Goal: Task Accomplishment & Management: Manage account settings

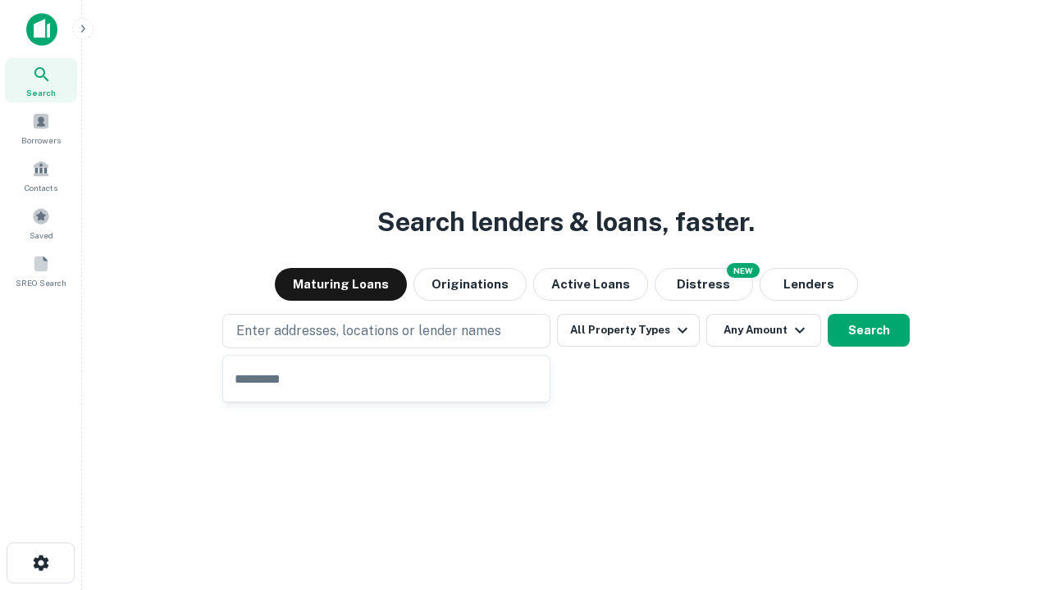
type input "**********"
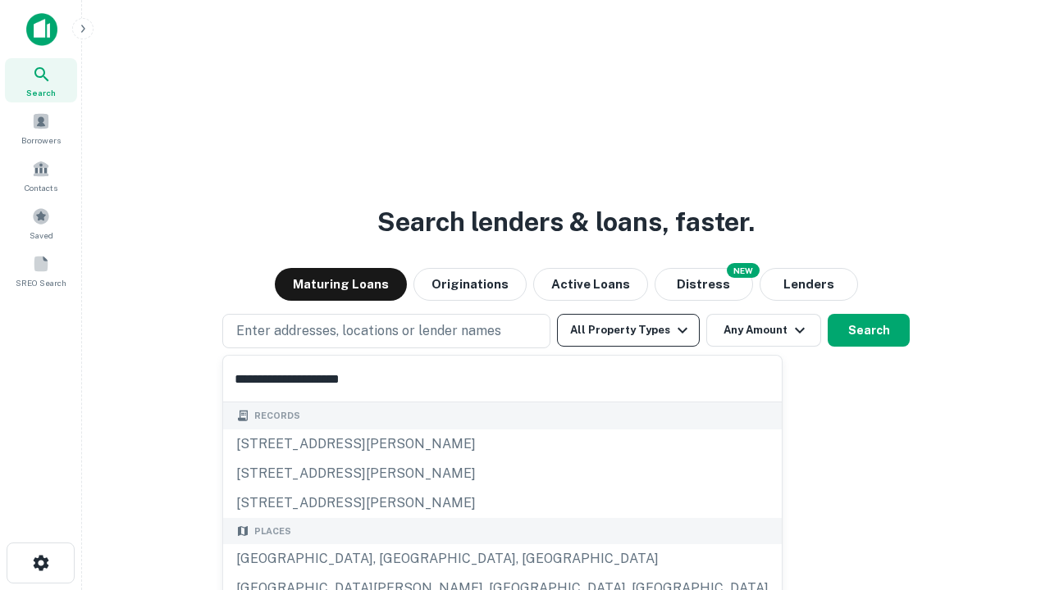
click at [392, 559] on div "[GEOGRAPHIC_DATA], [GEOGRAPHIC_DATA], [GEOGRAPHIC_DATA]" at bounding box center [502, 559] width 558 height 30
click at [628, 330] on button "All Property Types" at bounding box center [628, 330] width 143 height 33
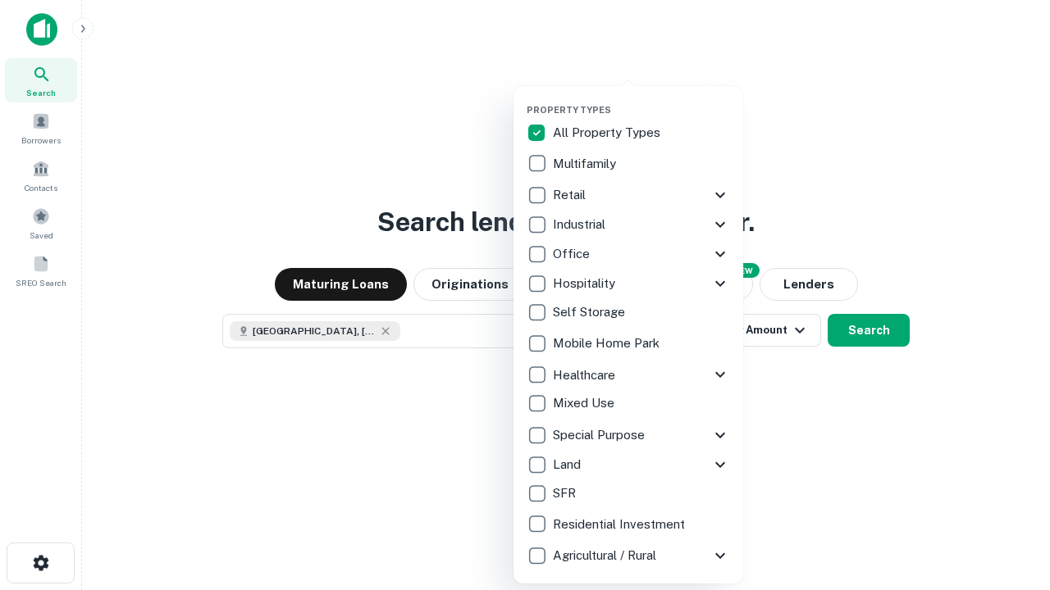
click at [641, 99] on button "button" at bounding box center [641, 99] width 230 height 1
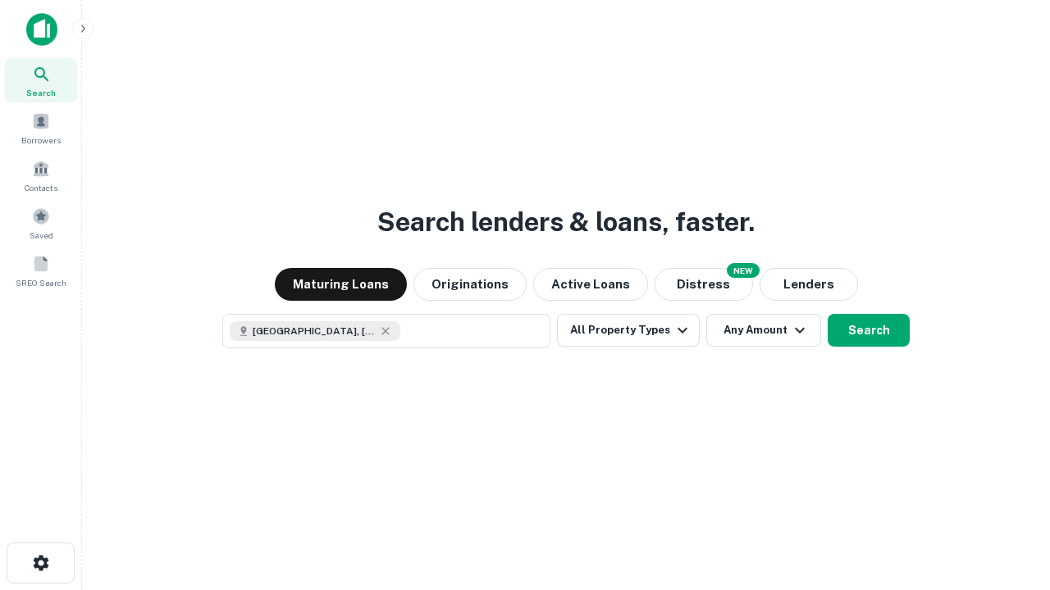
scroll to position [26, 0]
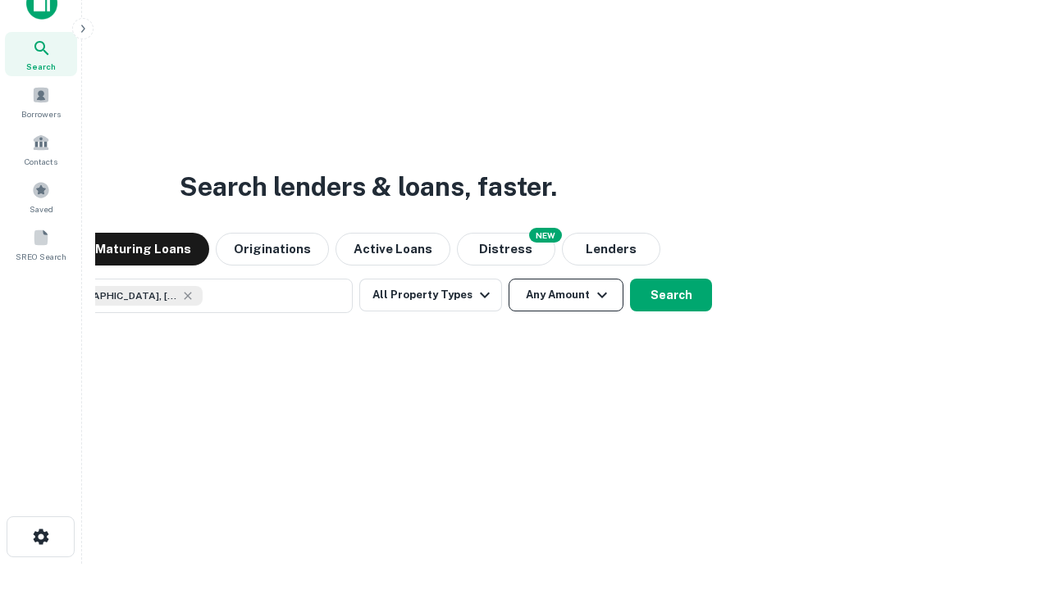
click at [508, 279] on button "Any Amount" at bounding box center [565, 295] width 115 height 33
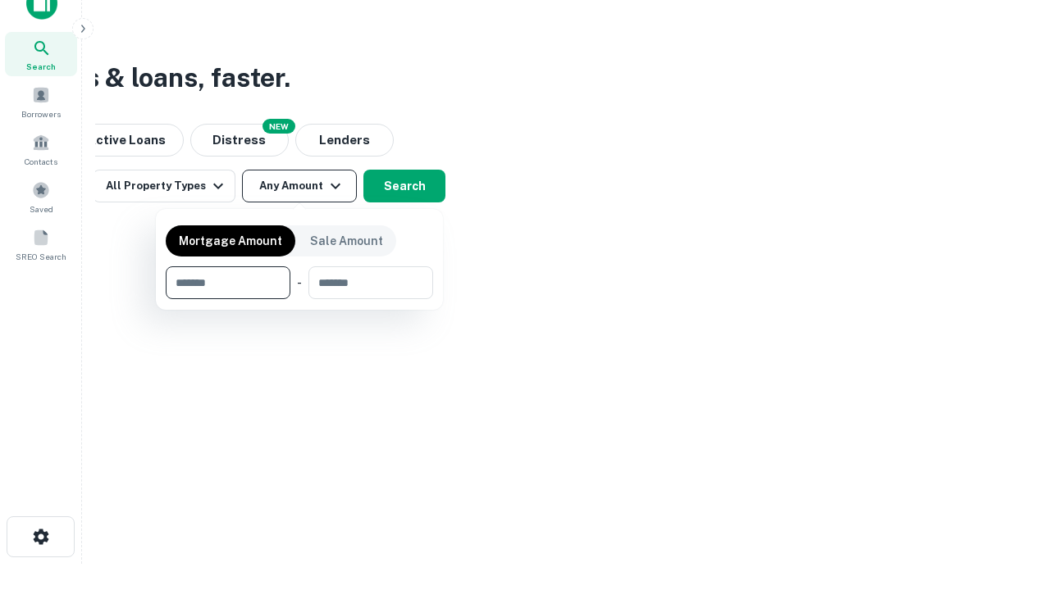
type input "*******"
click at [299, 299] on button "button" at bounding box center [299, 299] width 267 height 1
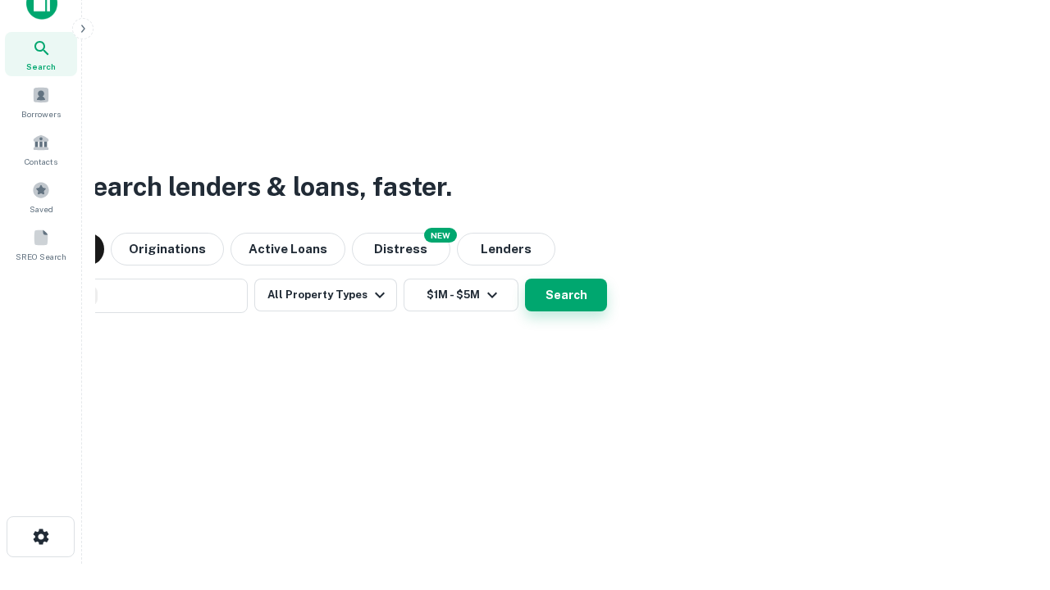
click at [525, 279] on button "Search" at bounding box center [566, 295] width 82 height 33
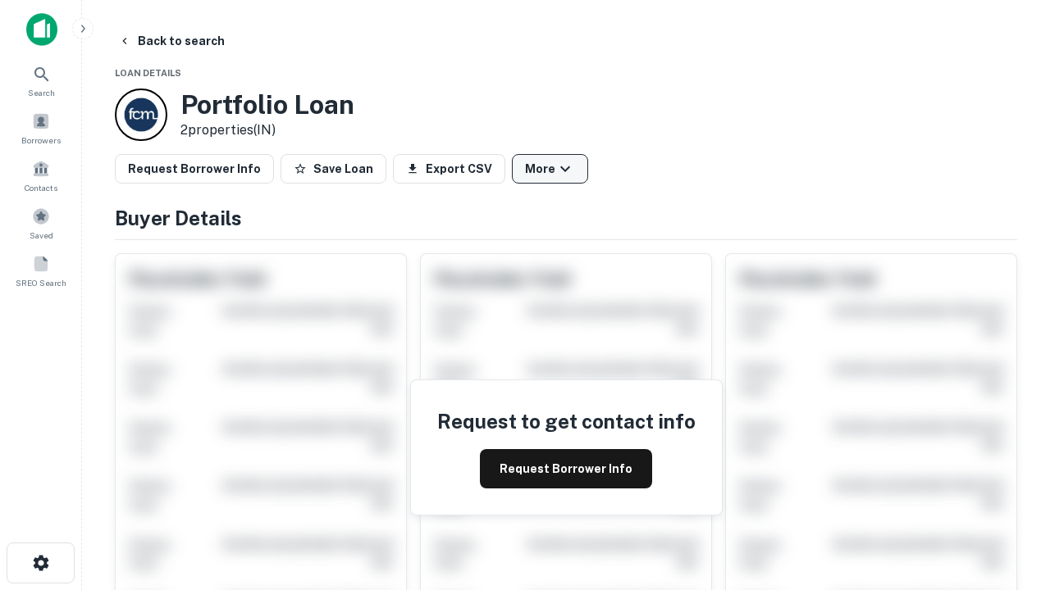
click at [549, 169] on button "More" at bounding box center [550, 169] width 76 height 30
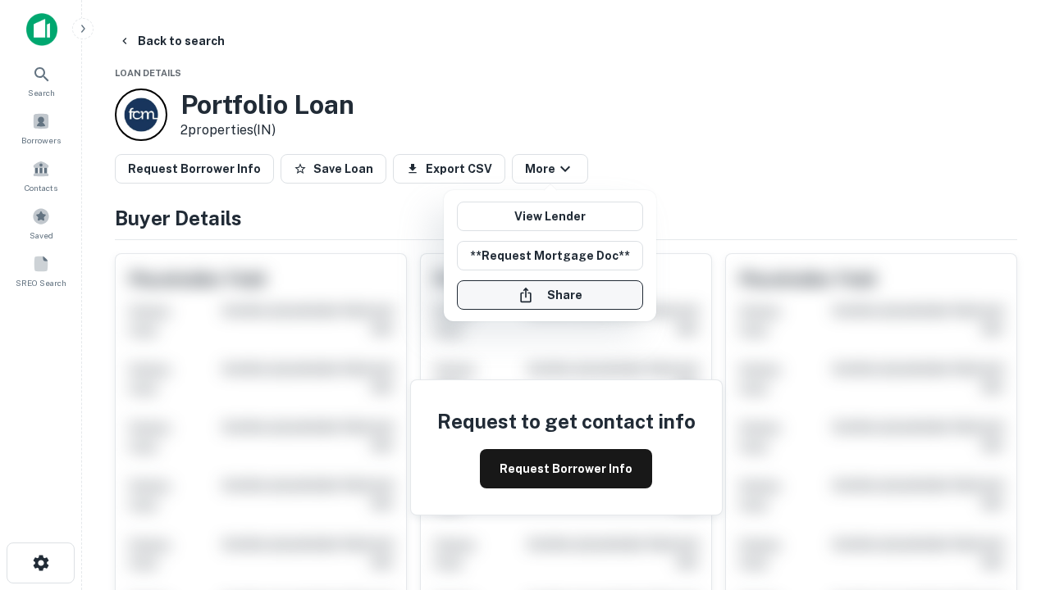
click at [549, 295] on button "Share" at bounding box center [550, 295] width 186 height 30
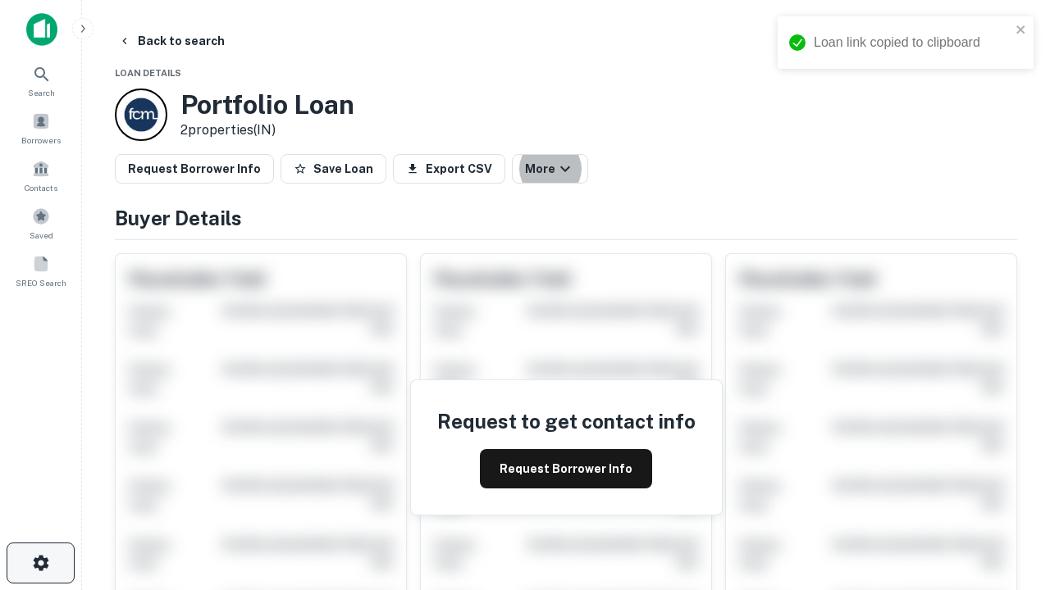
click at [40, 563] on icon "button" at bounding box center [41, 564] width 20 height 20
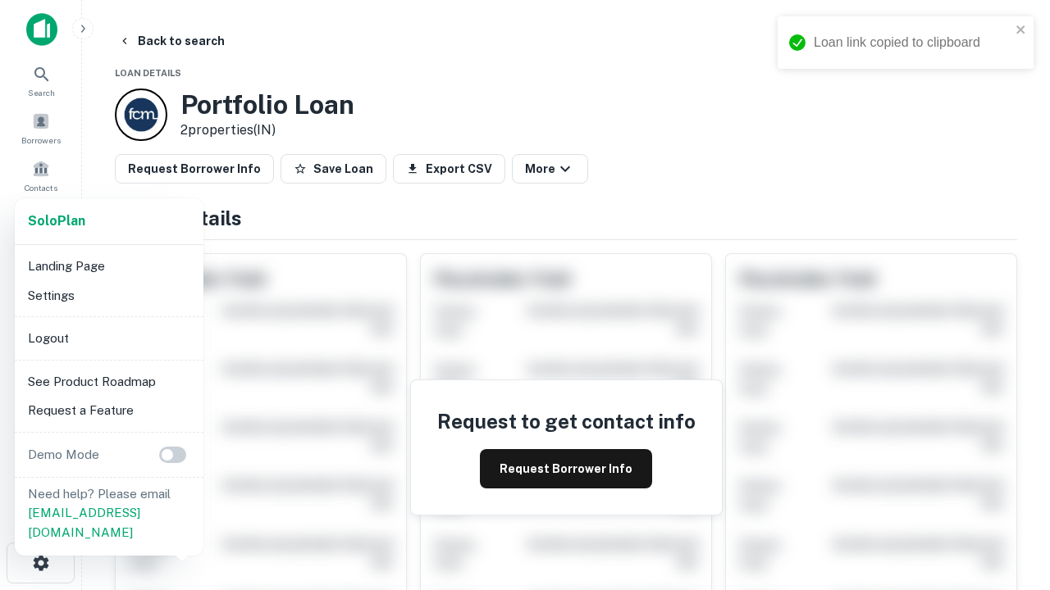
click at [108, 338] on li "Logout" at bounding box center [108, 339] width 175 height 30
